Goal: Information Seeking & Learning: Learn about a topic

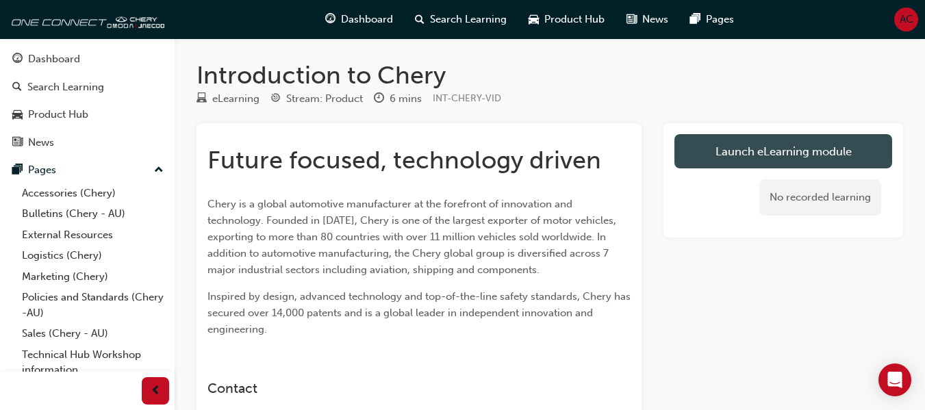
click at [695, 141] on link "Launch eLearning module" at bounding box center [784, 151] width 218 height 34
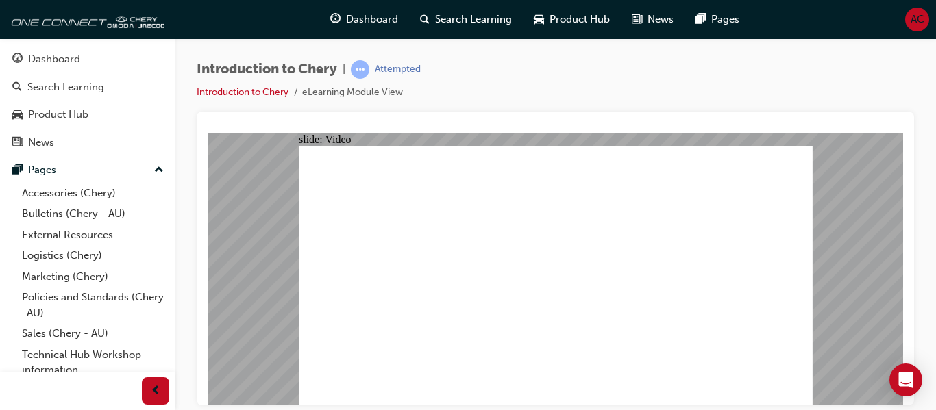
type input "311"
click at [589, 103] on div "Introduction to Chery | Completed Introduction to Chery eLearning Module View" at bounding box center [555, 85] width 717 height 51
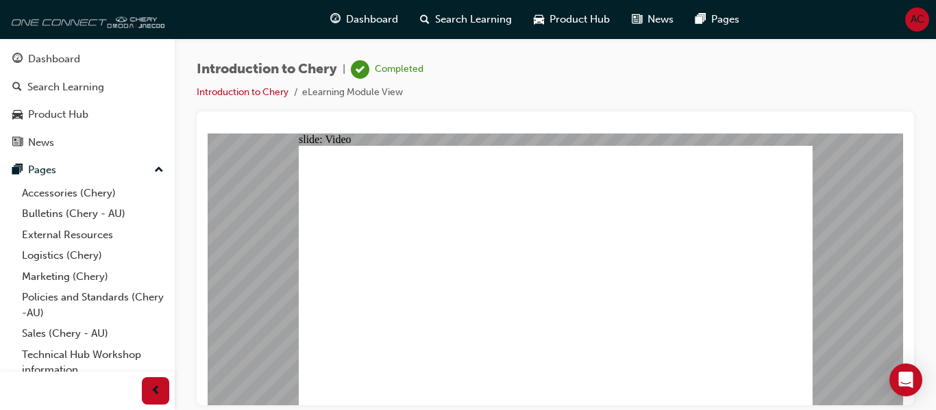
click at [40, 23] on img at bounding box center [86, 18] width 158 height 27
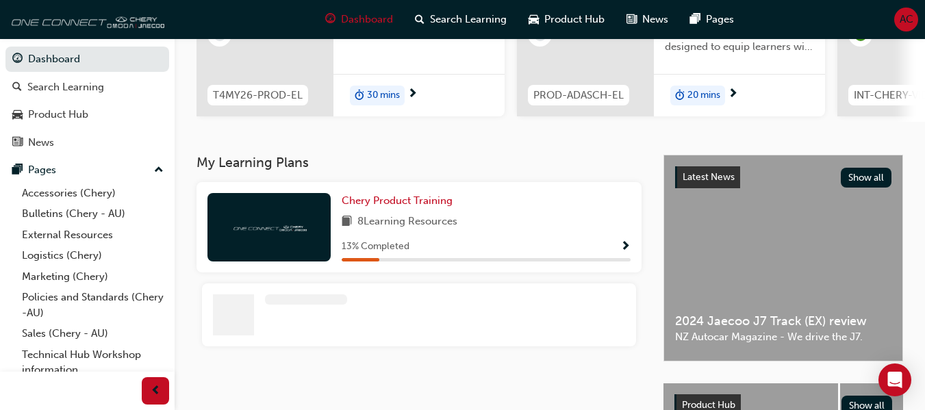
scroll to position [195, 0]
click at [380, 200] on span "Chery Product Training" at bounding box center [397, 200] width 111 height 12
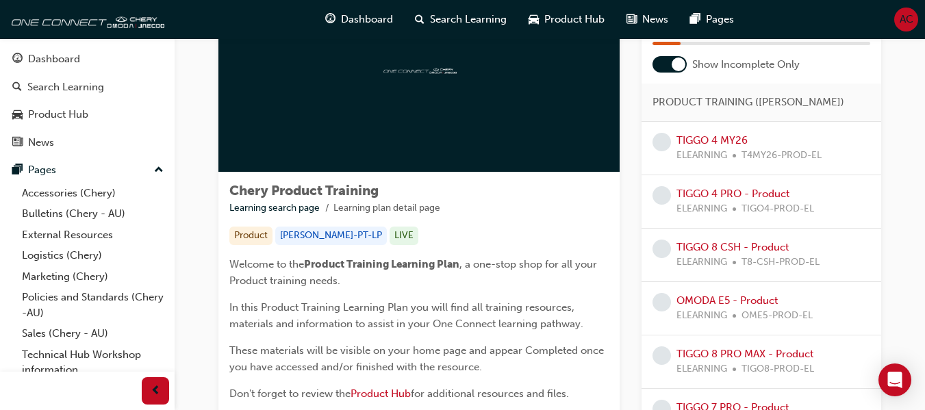
scroll to position [105, 0]
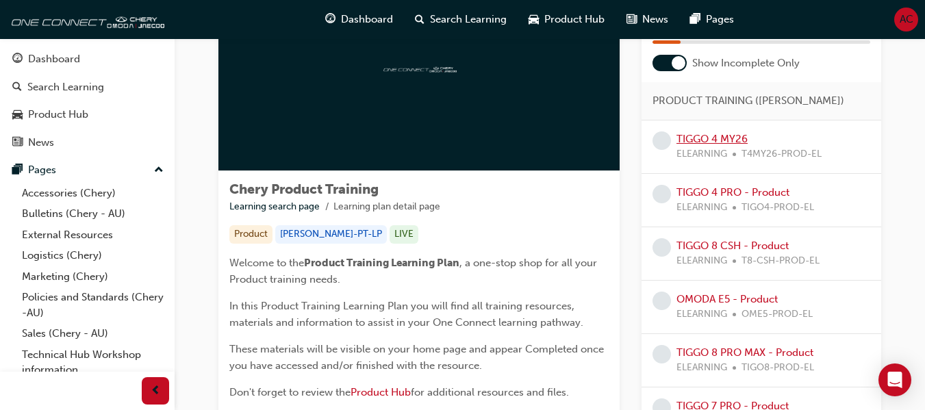
click at [726, 134] on link "TIGGO 4 MY26" at bounding box center [712, 139] width 71 height 12
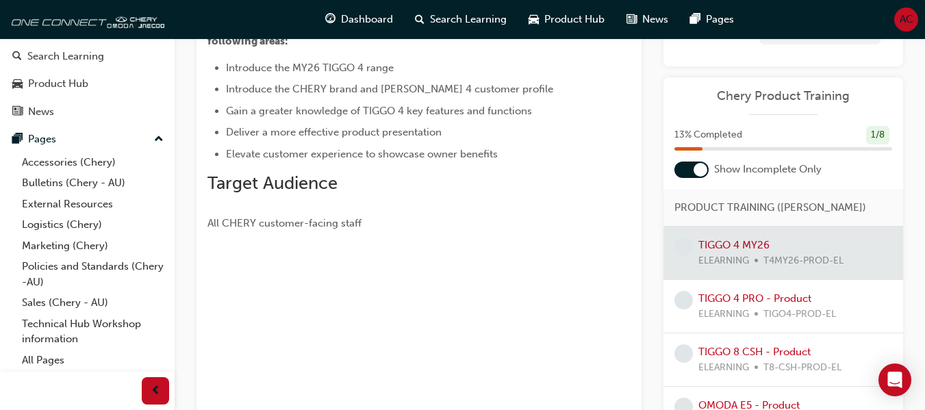
scroll to position [170, 0]
